Goal: Transaction & Acquisition: Purchase product/service

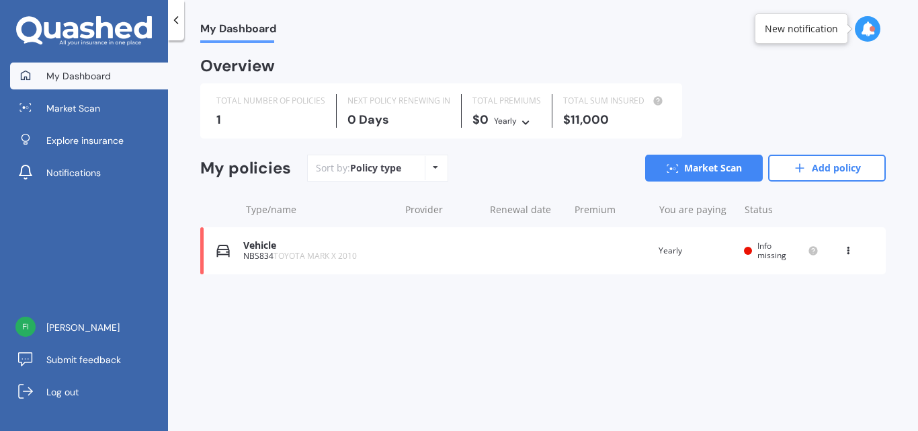
click at [433, 166] on icon at bounding box center [435, 167] width 5 height 8
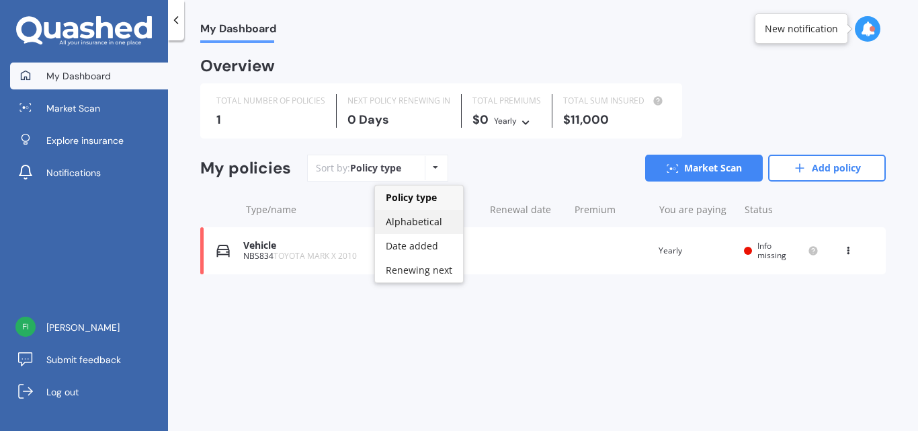
click at [415, 219] on span "Alphabetical" at bounding box center [414, 221] width 56 height 13
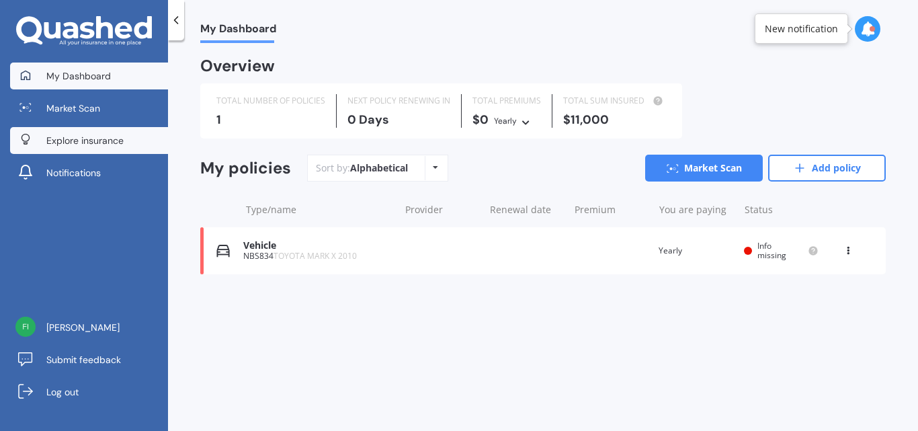
click at [102, 139] on span "Explore insurance" at bounding box center [84, 140] width 77 height 13
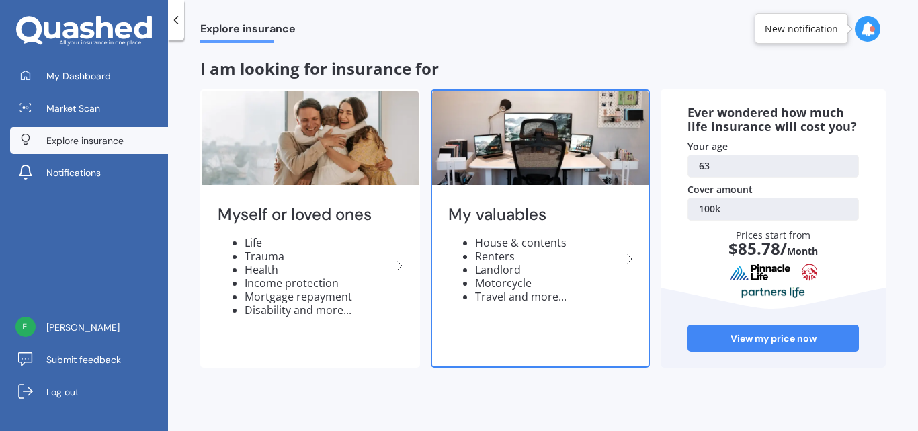
click at [628, 255] on polyline at bounding box center [630, 259] width 4 height 8
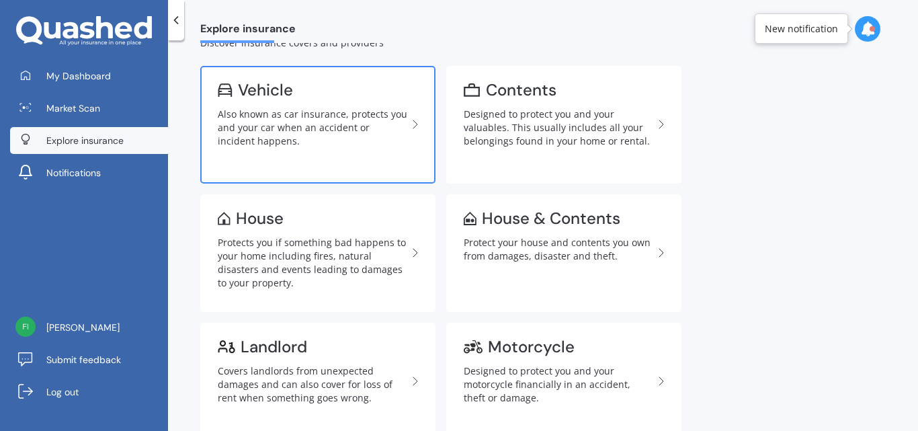
scroll to position [67, 0]
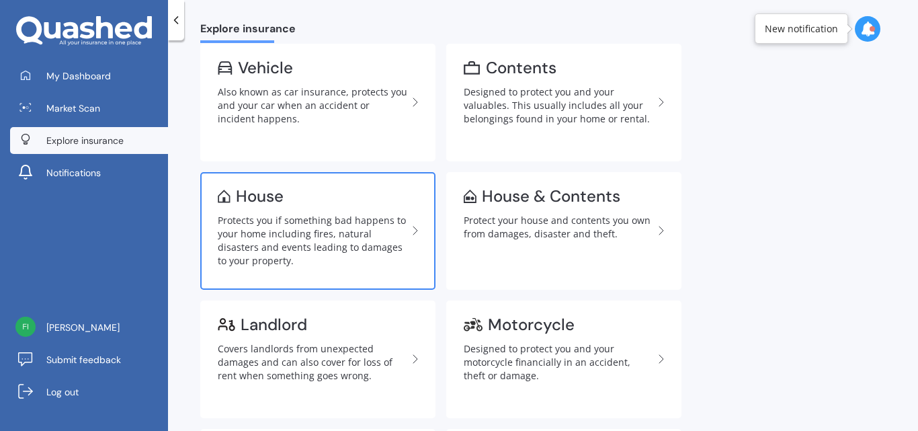
click at [325, 225] on div "Protects you if something bad happens to your home including fires, natural dis…" at bounding box center [313, 241] width 190 height 54
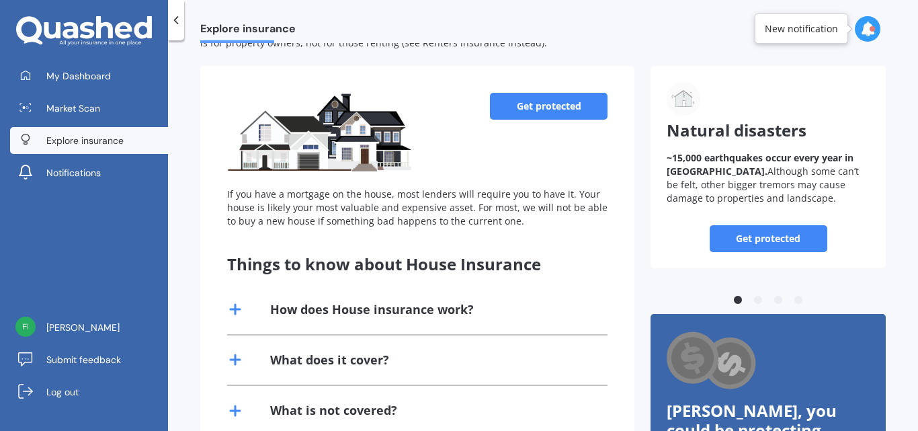
scroll to position [61, 0]
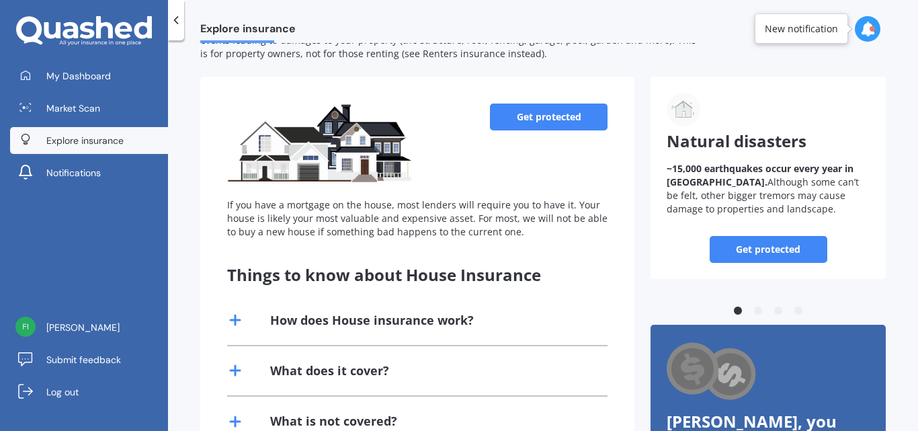
click at [554, 116] on link "Get protected" at bounding box center [549, 117] width 118 height 27
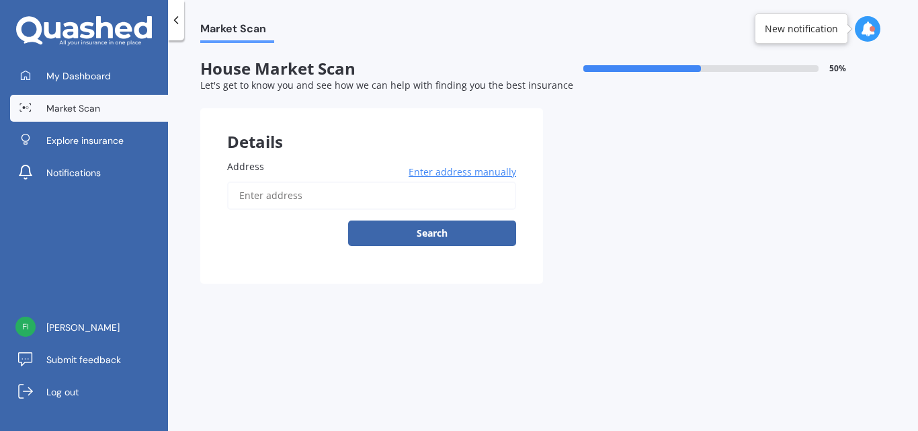
click at [304, 192] on input "Address" at bounding box center [371, 195] width 289 height 28
type input "[STREET_ADDRESS]"
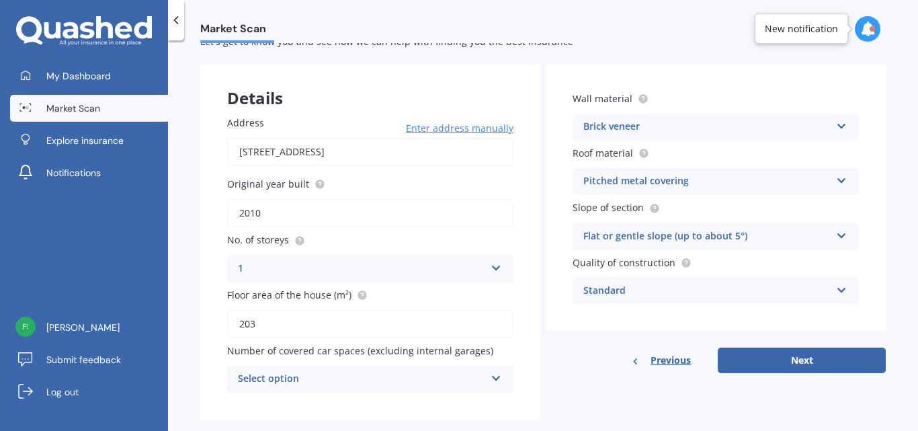
scroll to position [67, 0]
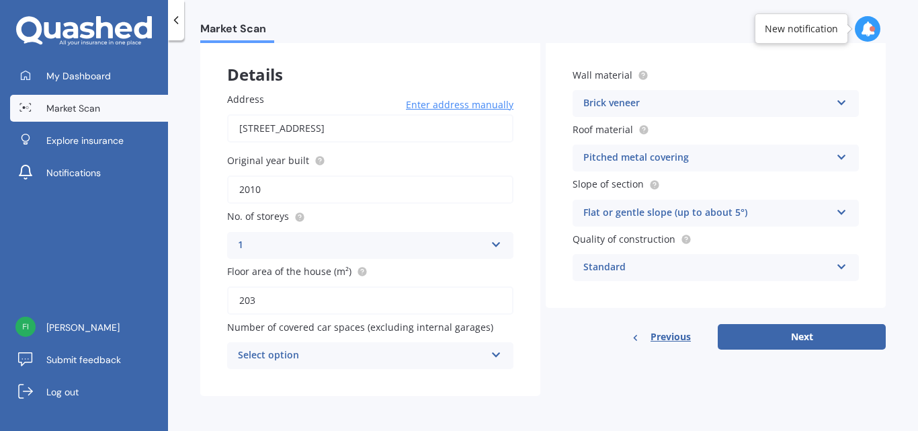
click at [495, 354] on icon at bounding box center [496, 351] width 11 height 9
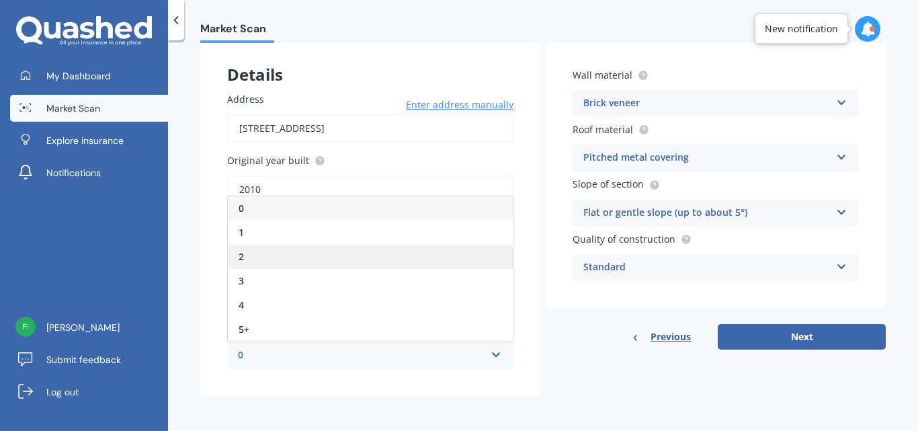
click at [249, 257] on div "2" at bounding box center [370, 257] width 285 height 24
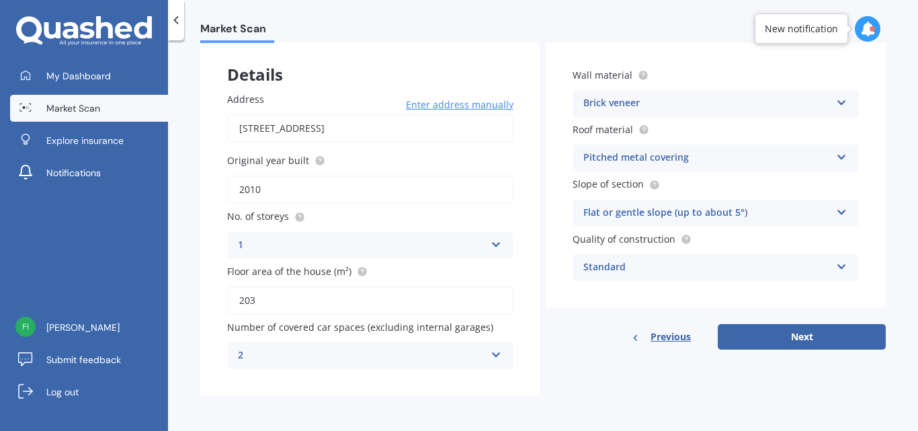
click at [491, 353] on icon at bounding box center [496, 351] width 11 height 9
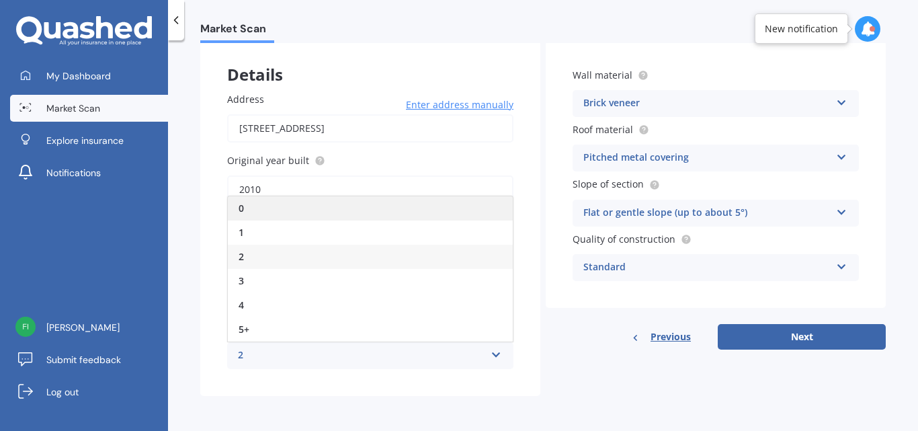
click at [270, 211] on div "0" at bounding box center [370, 208] width 285 height 24
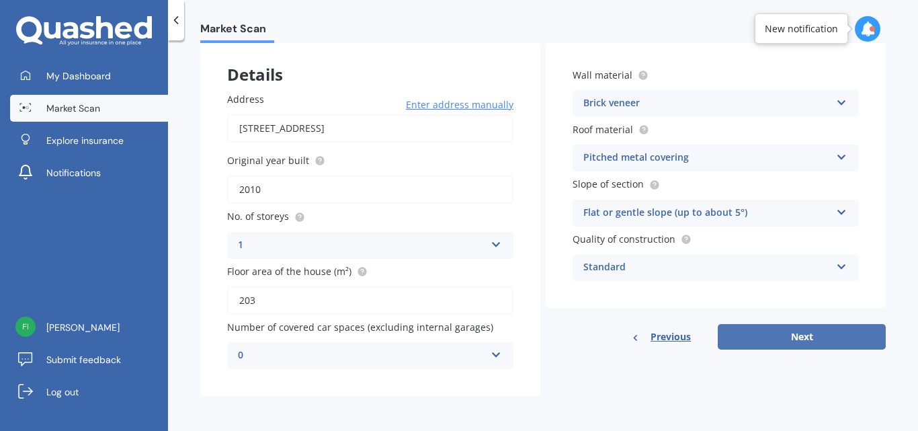
click at [782, 338] on button "Next" at bounding box center [802, 337] width 168 height 26
select select "17"
select select "05"
select select "1962"
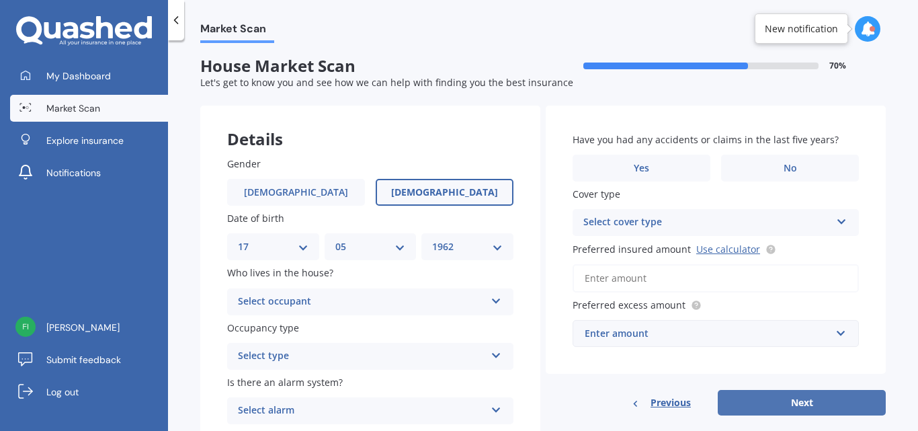
scroll to position [0, 0]
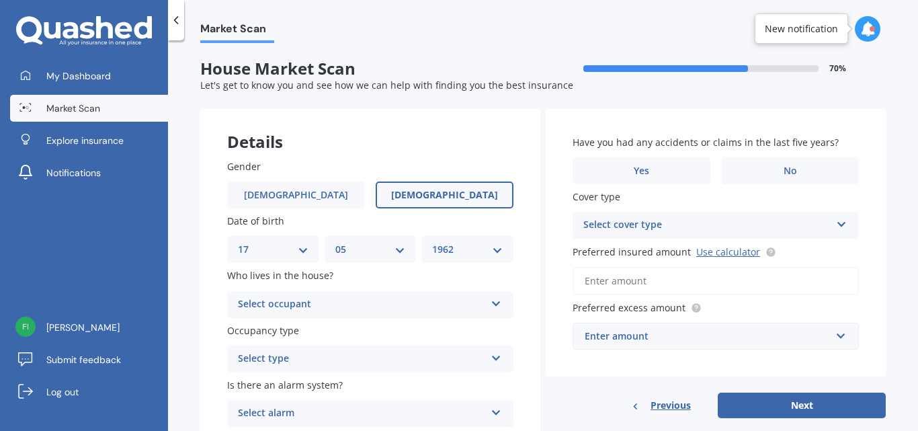
click at [491, 300] on icon at bounding box center [496, 300] width 11 height 9
click at [276, 329] on div "Owner" at bounding box center [370, 331] width 285 height 24
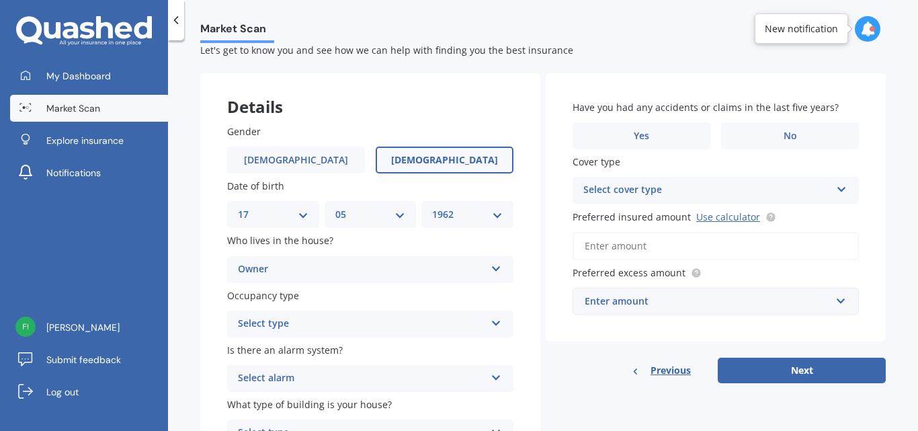
scroll to position [67, 0]
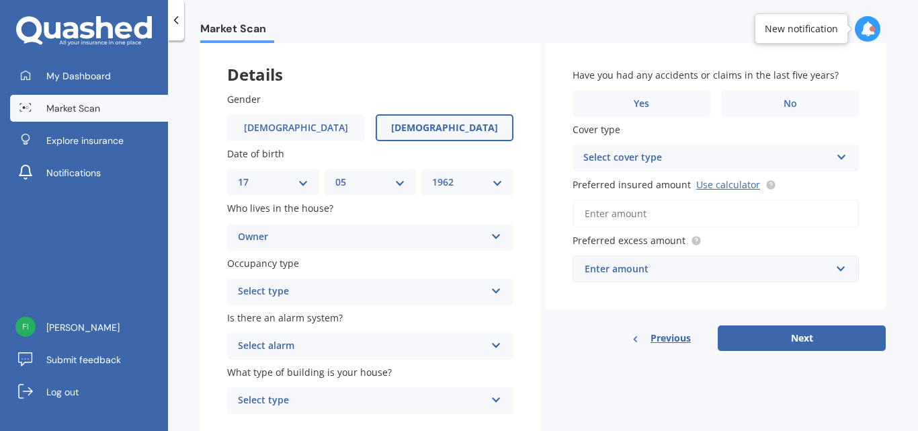
click at [492, 289] on icon at bounding box center [496, 288] width 11 height 9
click at [284, 316] on span "Permanent" at bounding box center [264, 317] width 51 height 13
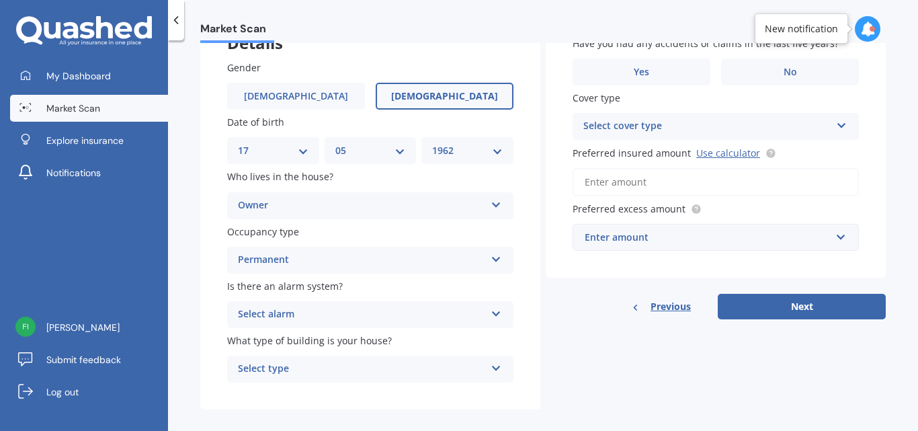
scroll to position [112, 0]
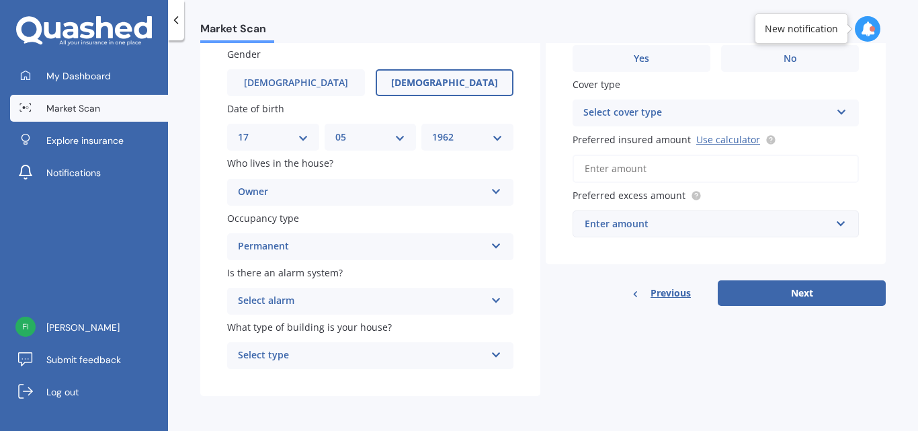
click at [491, 298] on icon at bounding box center [496, 297] width 11 height 9
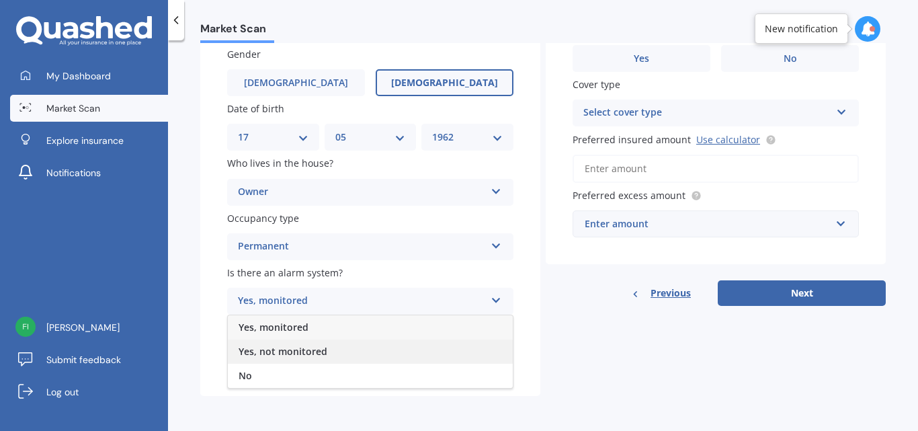
click at [276, 352] on span "Yes, not monitored" at bounding box center [283, 351] width 89 height 13
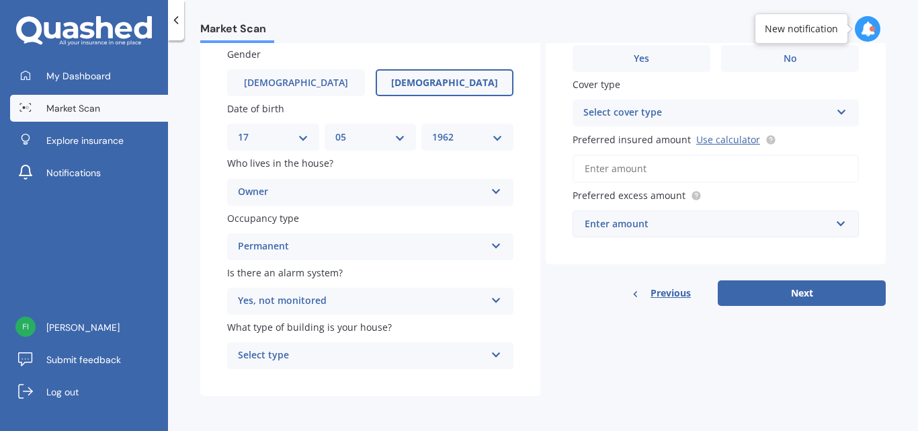
click at [492, 352] on icon at bounding box center [496, 351] width 11 height 9
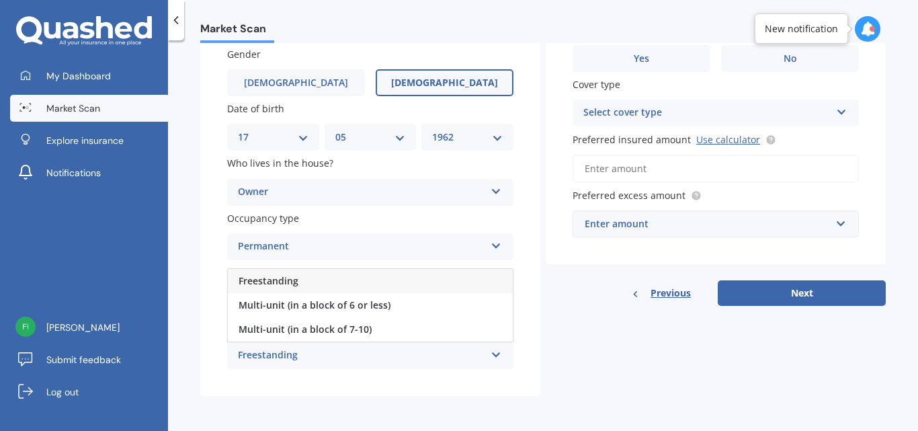
click at [300, 278] on div "Freestanding" at bounding box center [370, 281] width 285 height 24
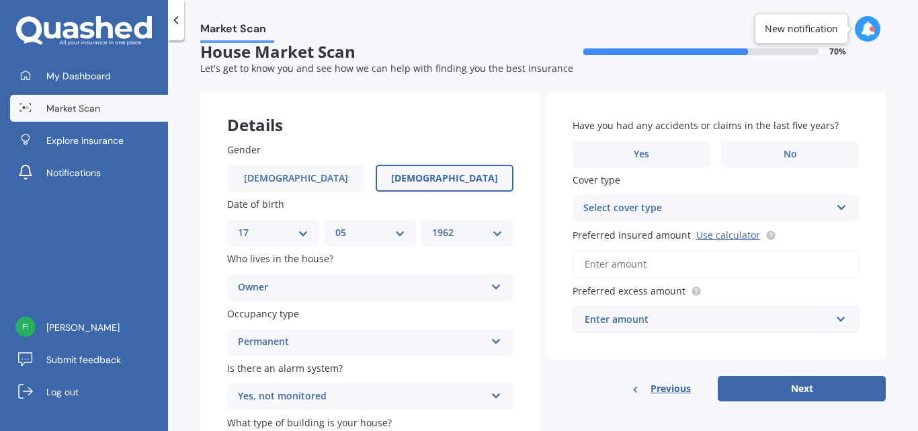
scroll to position [0, 0]
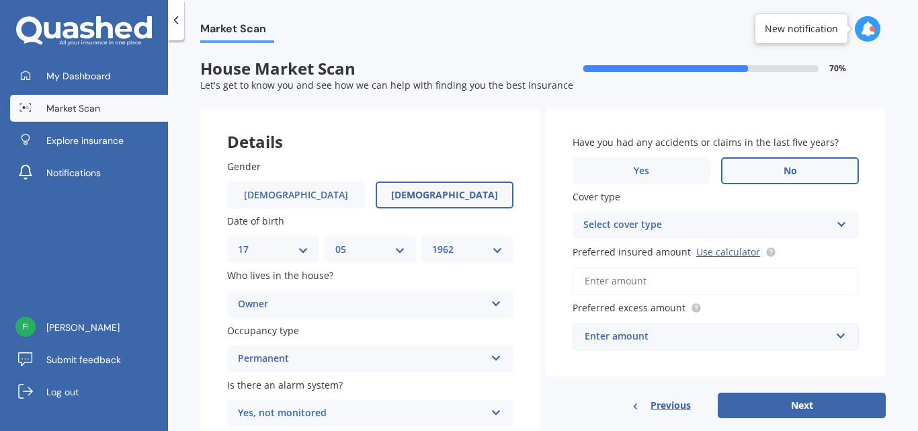
click at [792, 169] on label "No" at bounding box center [790, 170] width 138 height 27
click at [0, 0] on input "No" at bounding box center [0, 0] width 0 height 0
click at [836, 222] on icon at bounding box center [841, 221] width 11 height 9
click at [595, 250] on span "High" at bounding box center [595, 251] width 22 height 13
click at [653, 280] on input "Preferred insured amount Use calculator" at bounding box center [716, 281] width 286 height 28
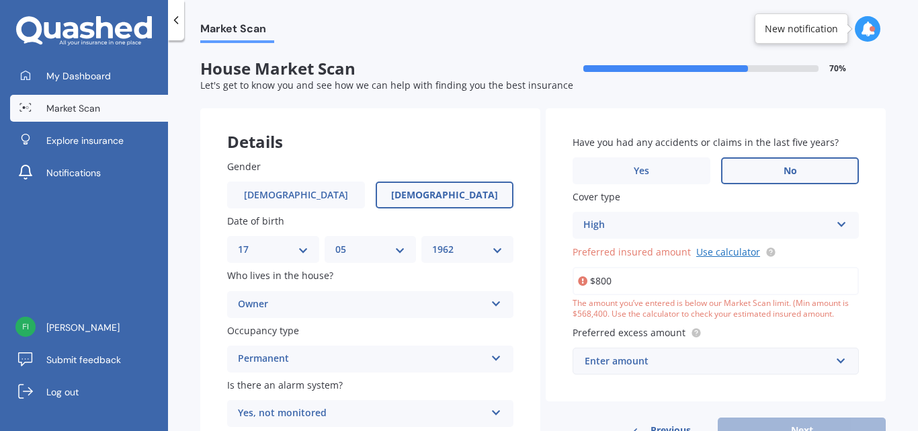
click at [720, 252] on link "Use calculator" at bounding box center [728, 251] width 64 height 13
click at [616, 278] on input "$800" at bounding box center [716, 281] width 286 height 28
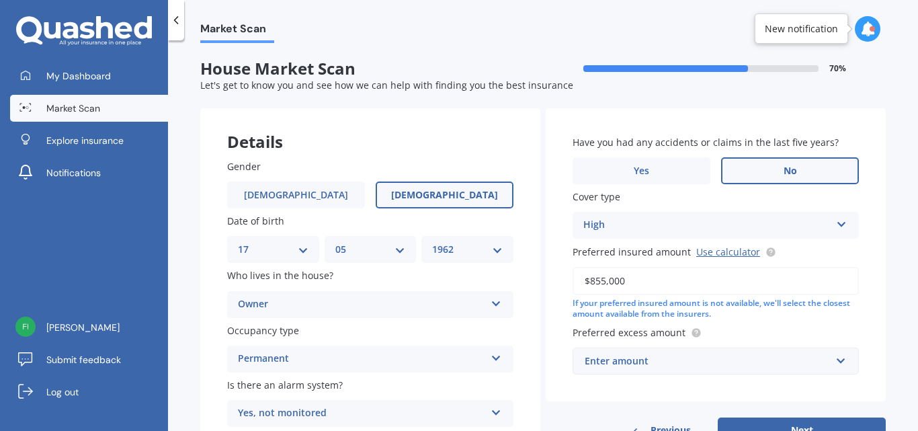
type input "$855,000"
click at [832, 360] on input "text" at bounding box center [711, 361] width 274 height 26
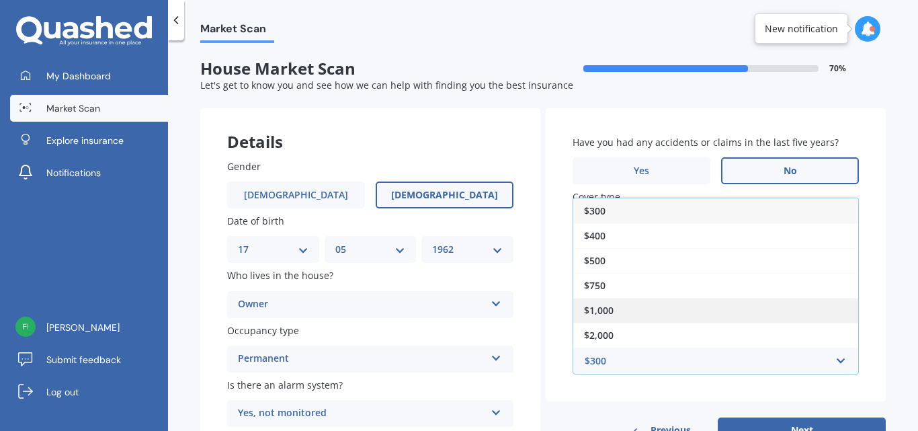
click at [638, 312] on div "$1,000" at bounding box center [715, 310] width 285 height 25
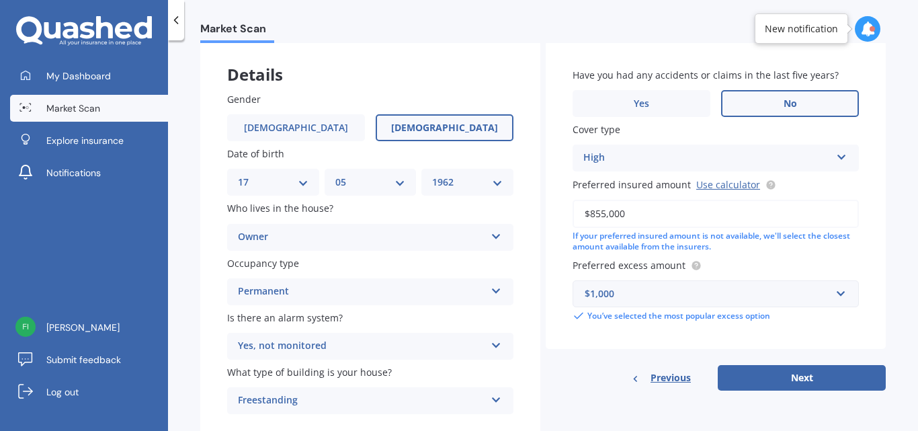
scroll to position [112, 0]
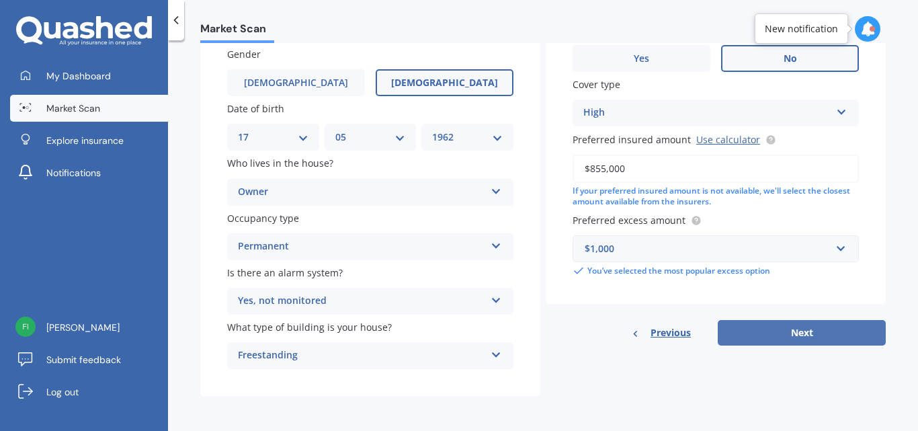
click at [795, 330] on button "Next" at bounding box center [802, 333] width 168 height 26
select select "17"
select select "05"
select select "1962"
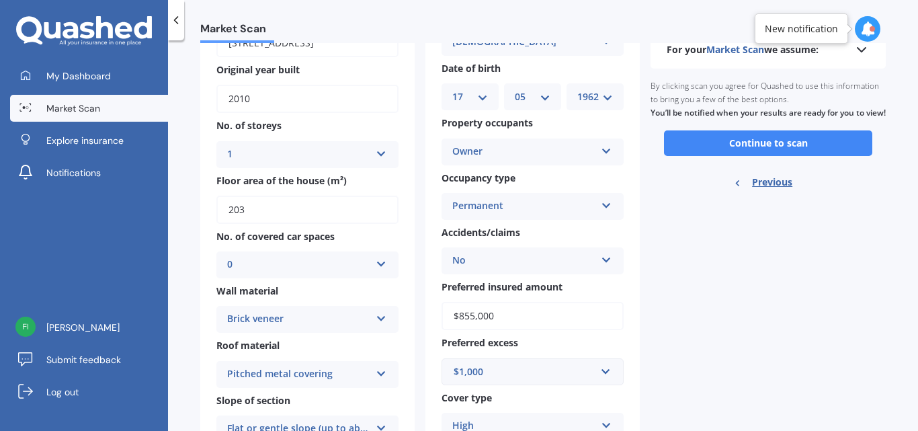
scroll to position [0, 0]
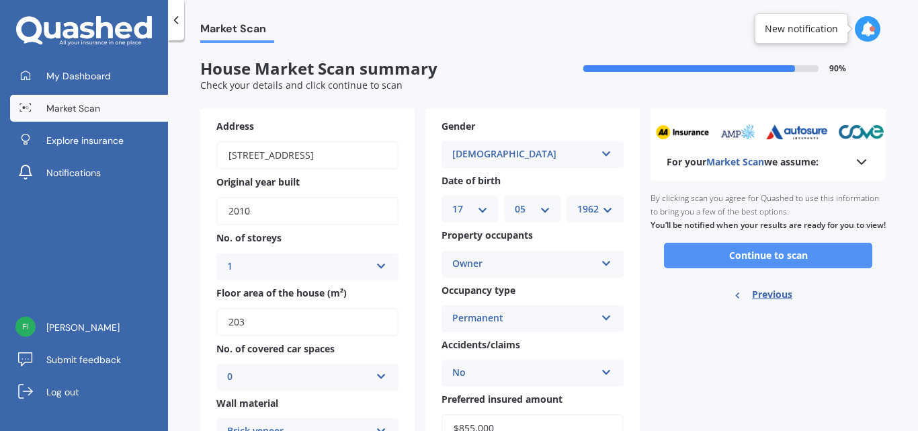
click at [768, 268] on button "Continue to scan" at bounding box center [768, 256] width 208 height 26
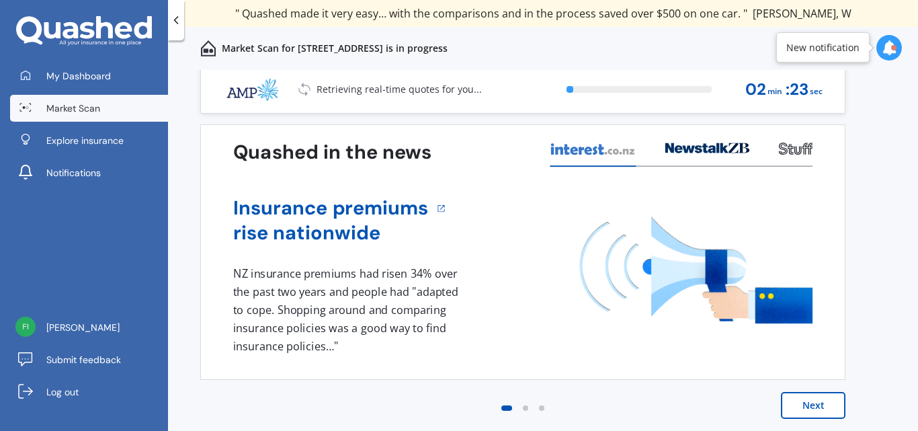
scroll to position [6, 0]
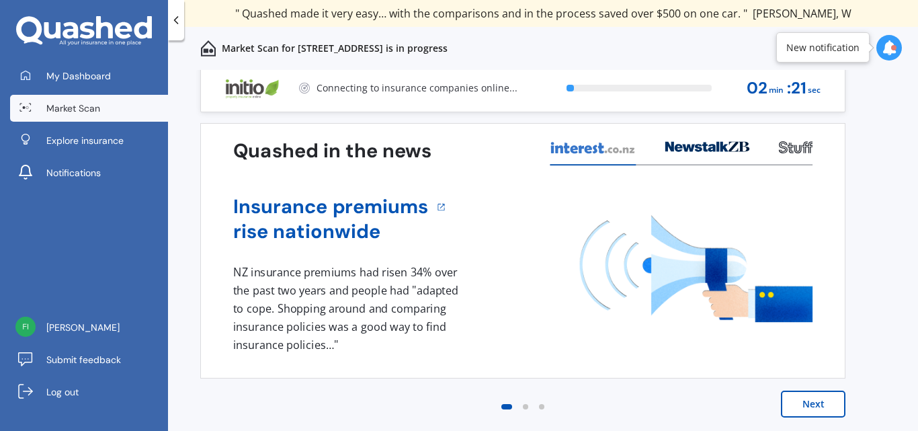
click at [821, 402] on button "Next" at bounding box center [813, 403] width 65 height 27
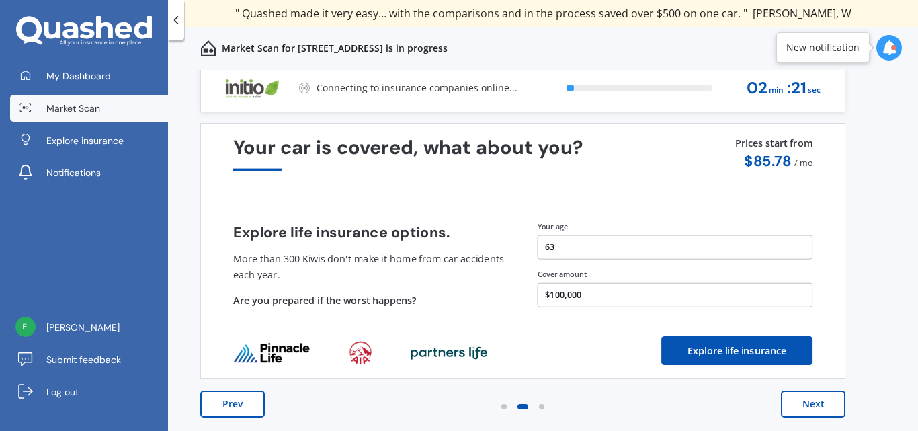
scroll to position [0, 0]
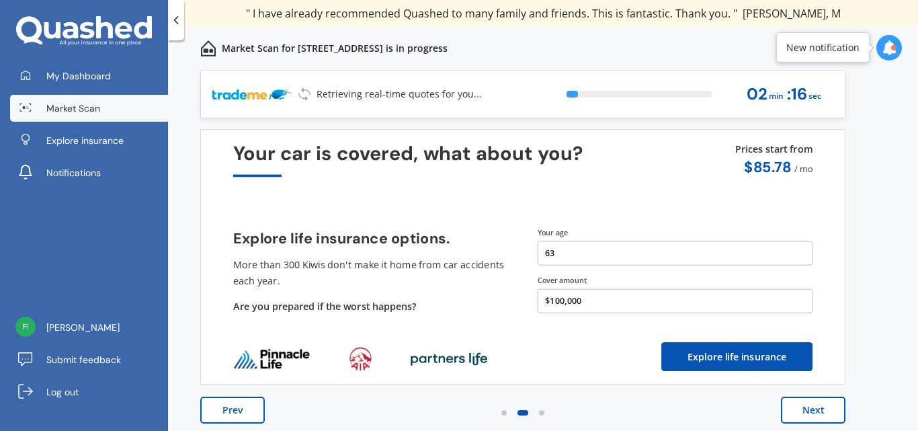
click at [824, 412] on button "Next" at bounding box center [813, 410] width 65 height 27
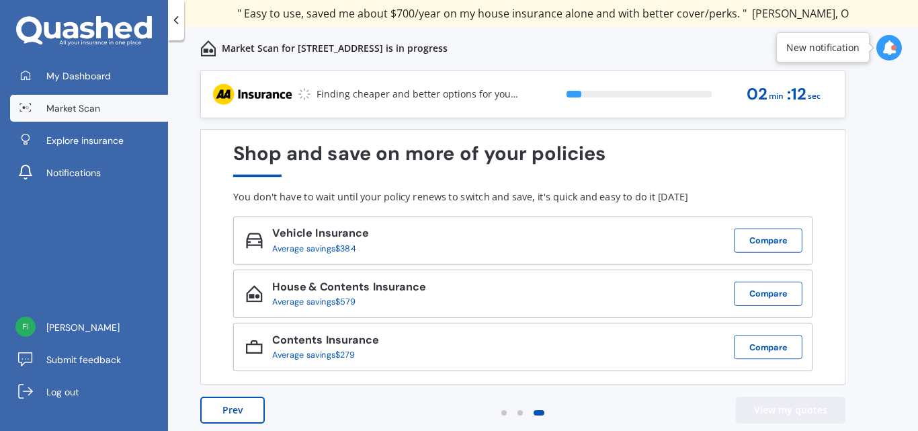
click at [824, 412] on button "View my quotes" at bounding box center [791, 410] width 110 height 27
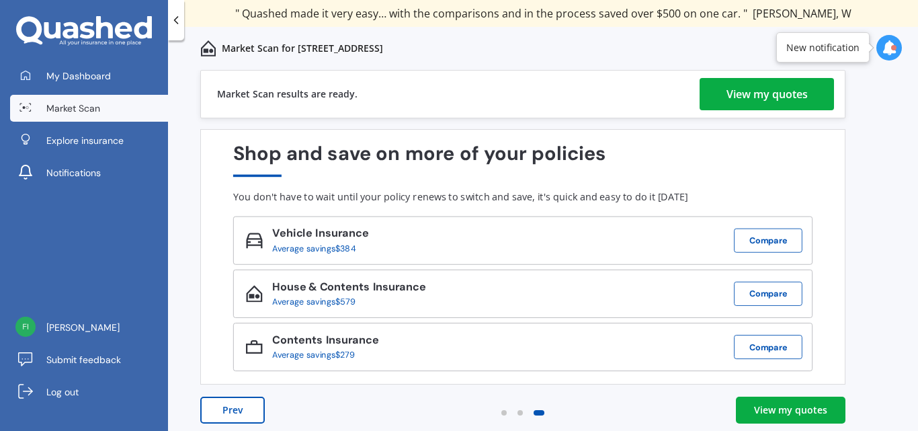
click at [780, 93] on div "View my quotes" at bounding box center [767, 94] width 81 height 32
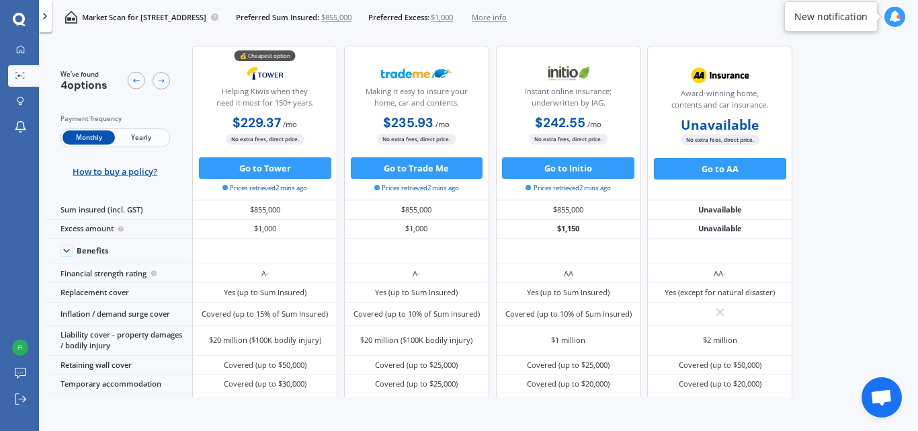
click at [138, 138] on span "Yearly" at bounding box center [141, 137] width 52 height 14
click at [871, 177] on div "We've found 4 options Payment frequency Monthly Yearly How to buy a policy? 💰 C…" at bounding box center [482, 217] width 871 height 360
